Goal: Task Accomplishment & Management: Use online tool/utility

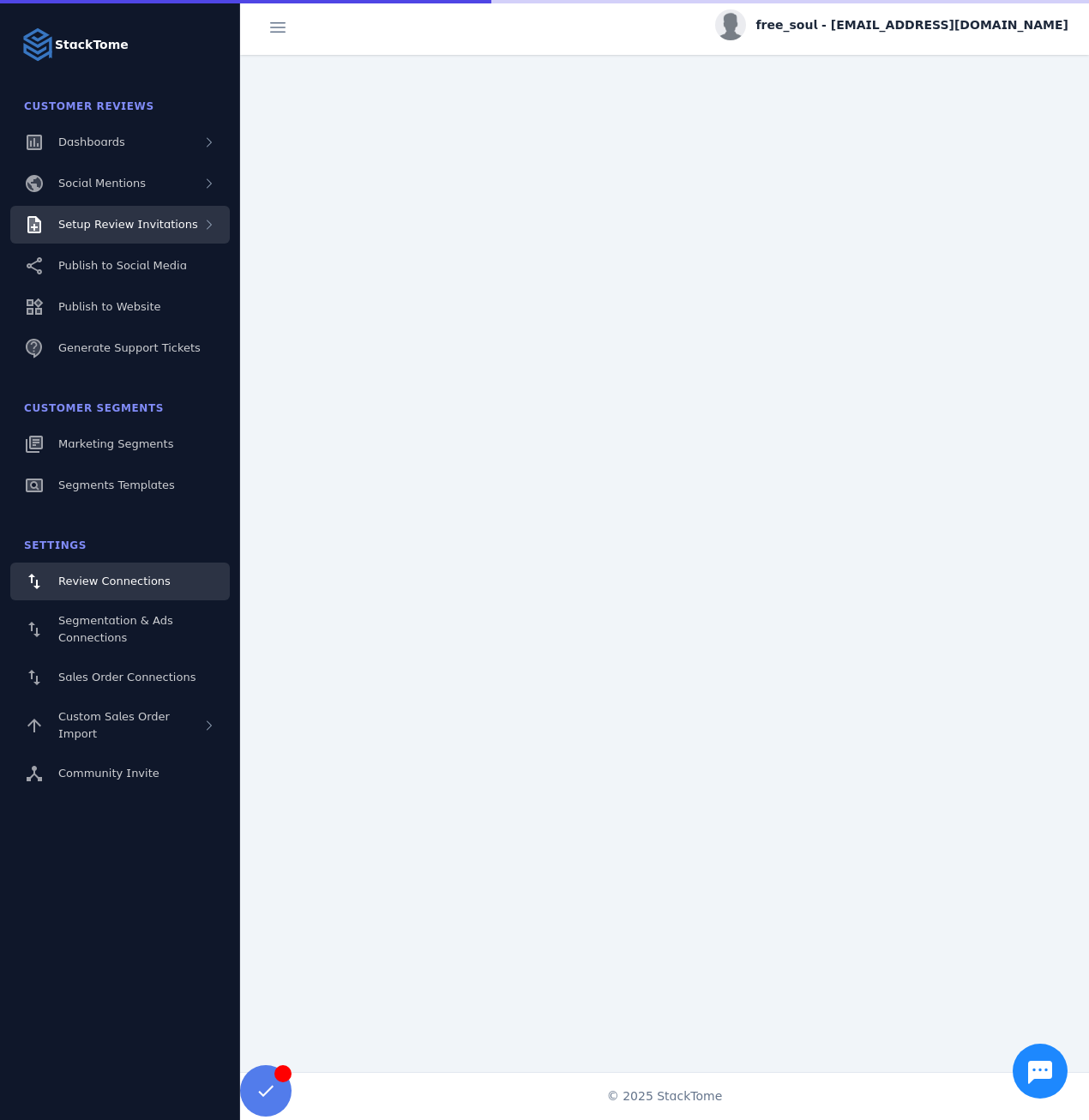
click at [155, 225] on span "Setup Review Invitations" at bounding box center [129, 224] width 140 height 13
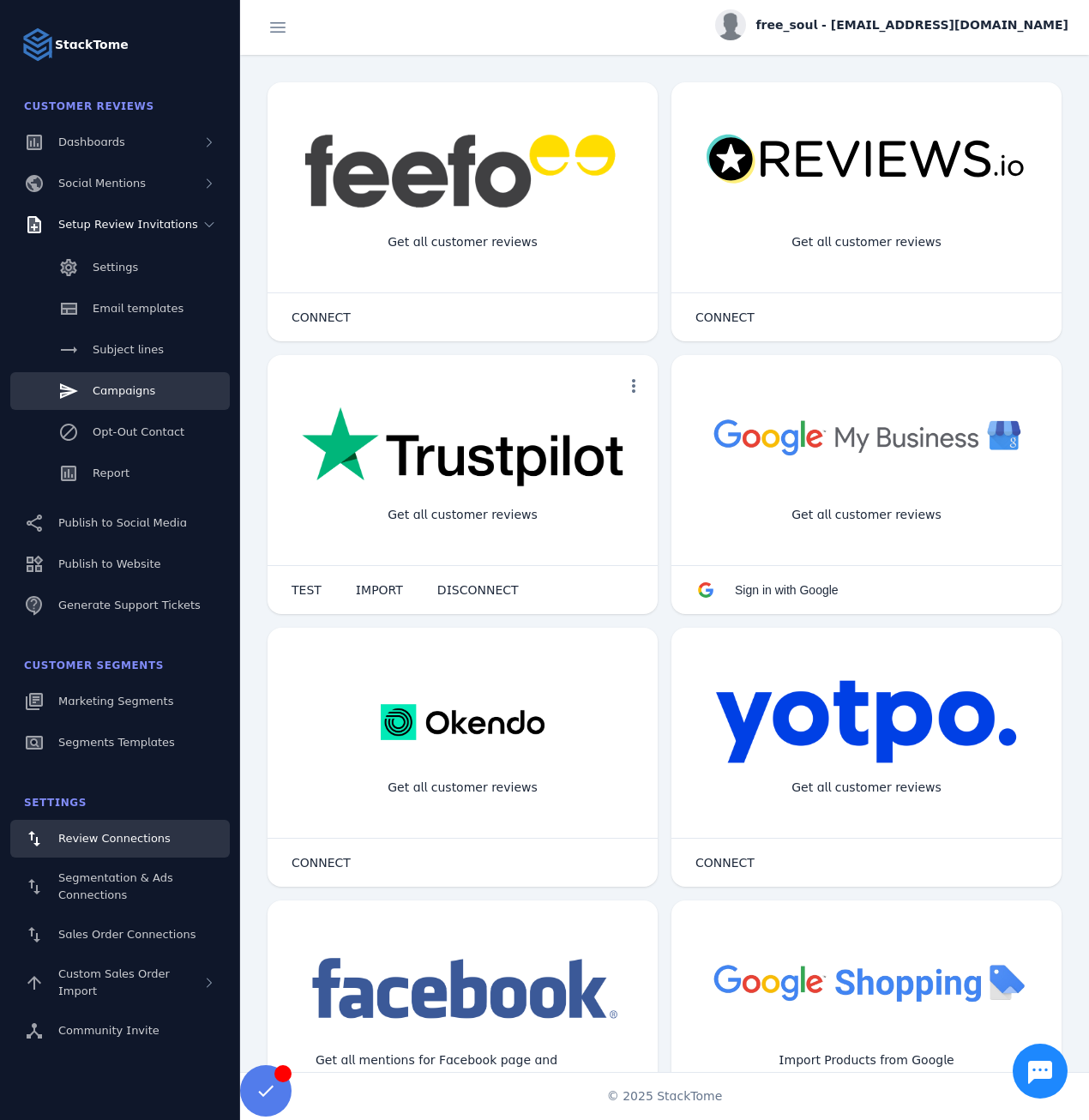
click at [137, 401] on link "Campaigns" at bounding box center [120, 391] width 220 height 38
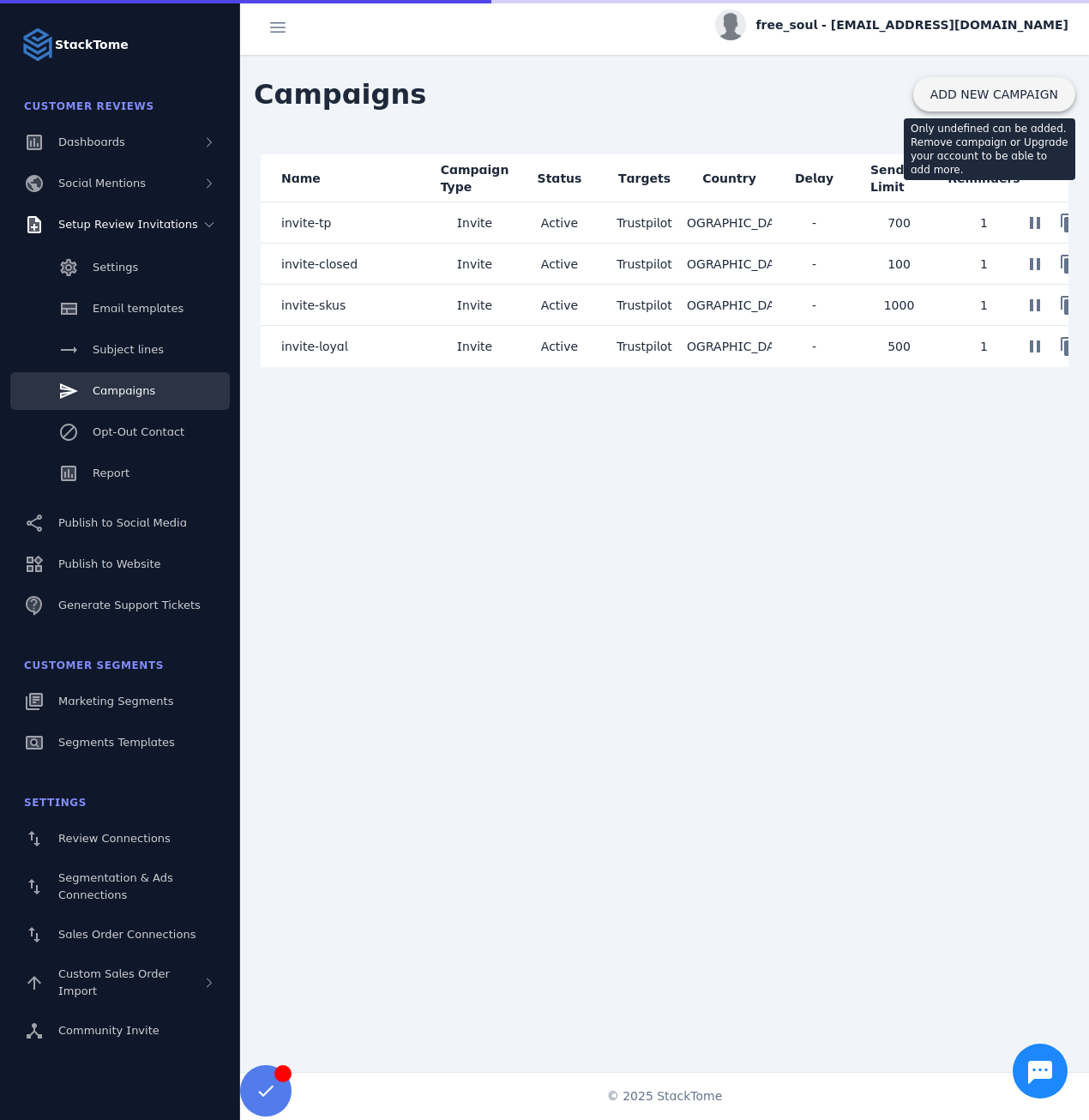
click at [995, 99] on span "ADD NEW CAMPAIGN" at bounding box center [993, 94] width 128 height 12
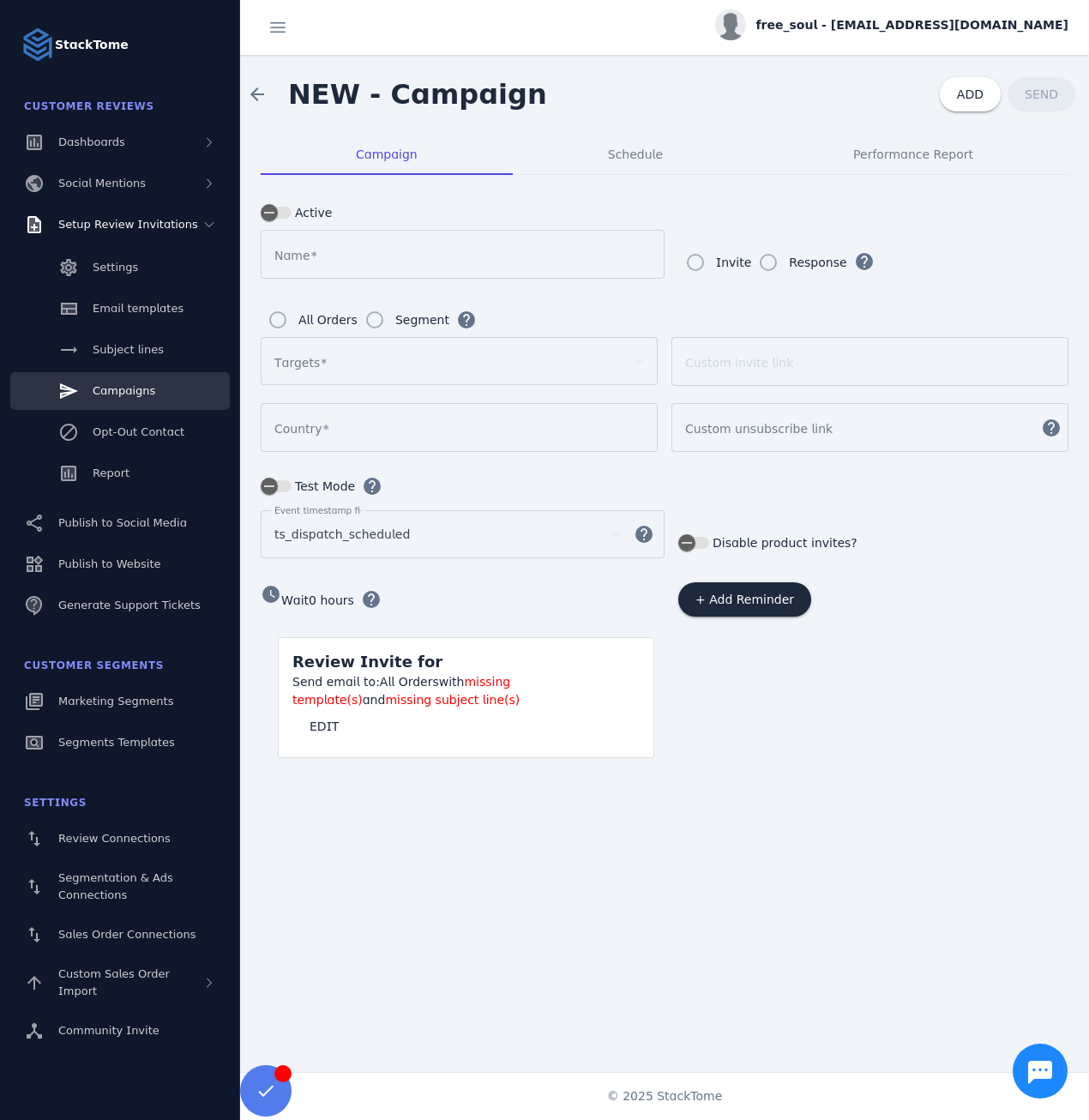
click at [352, 361] on div at bounding box center [451, 361] width 354 height 21
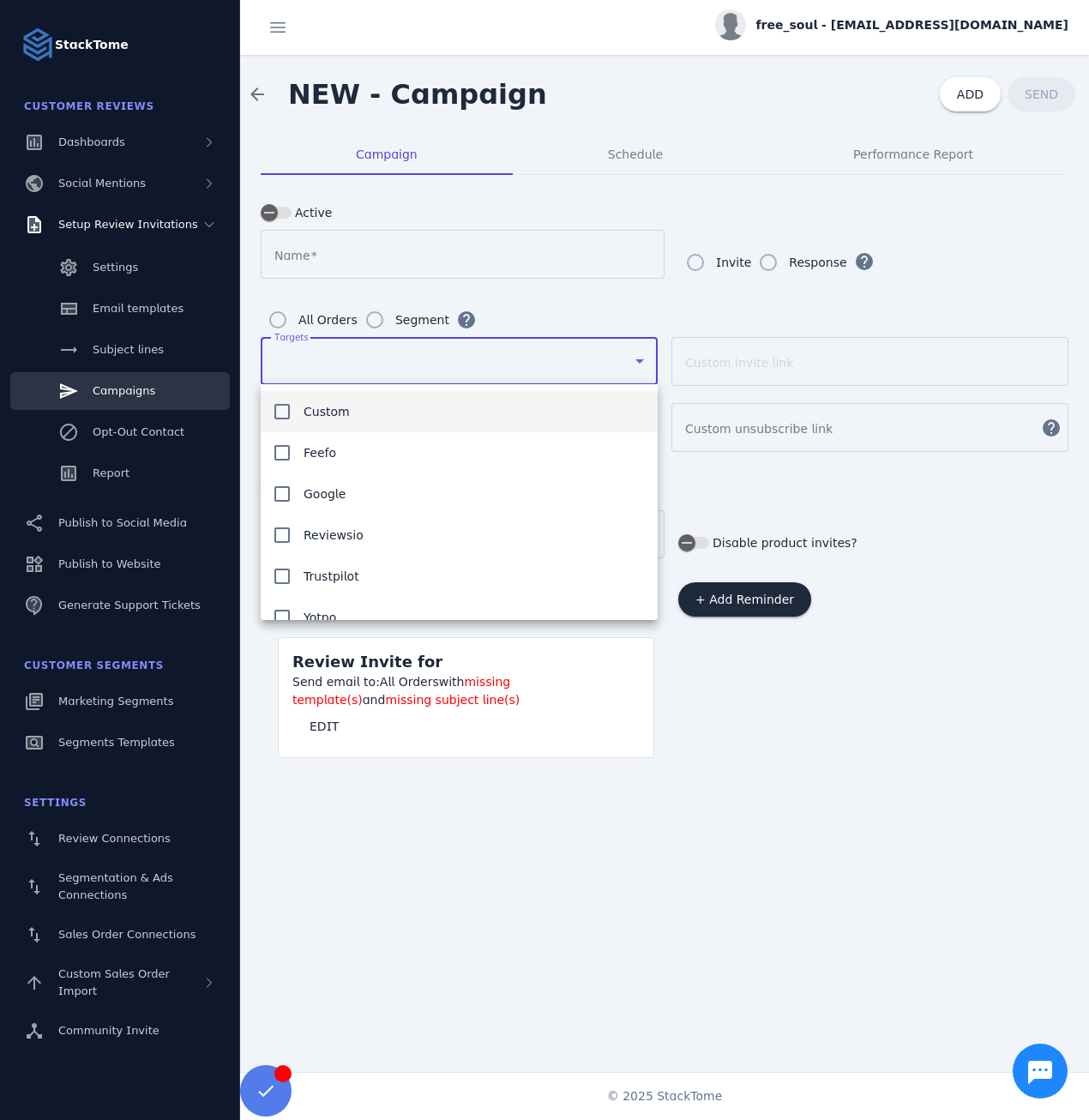
click at [352, 361] on div at bounding box center [544, 560] width 1089 height 1120
